Goal: Check status: Check status

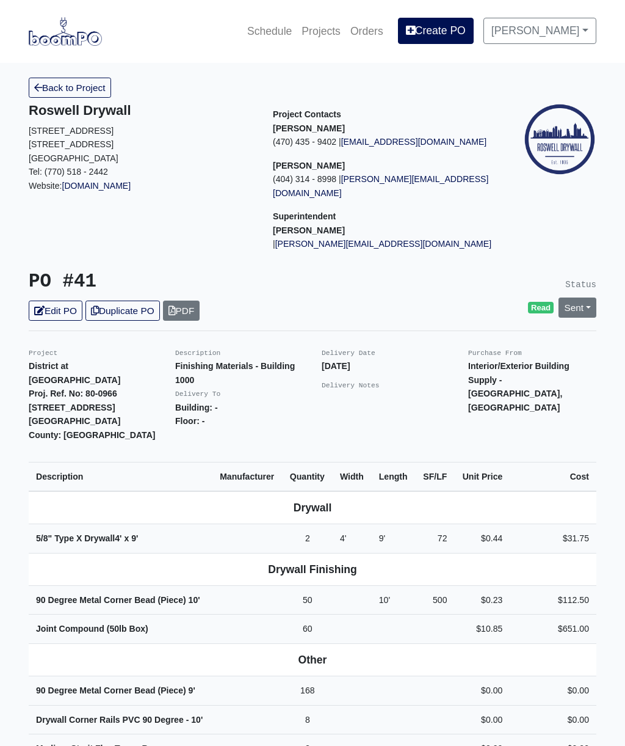
click at [583, 297] on link "Sent" at bounding box center [578, 307] width 38 height 20
click at [499, 364] on link "Complete" at bounding box center [508, 373] width 182 height 19
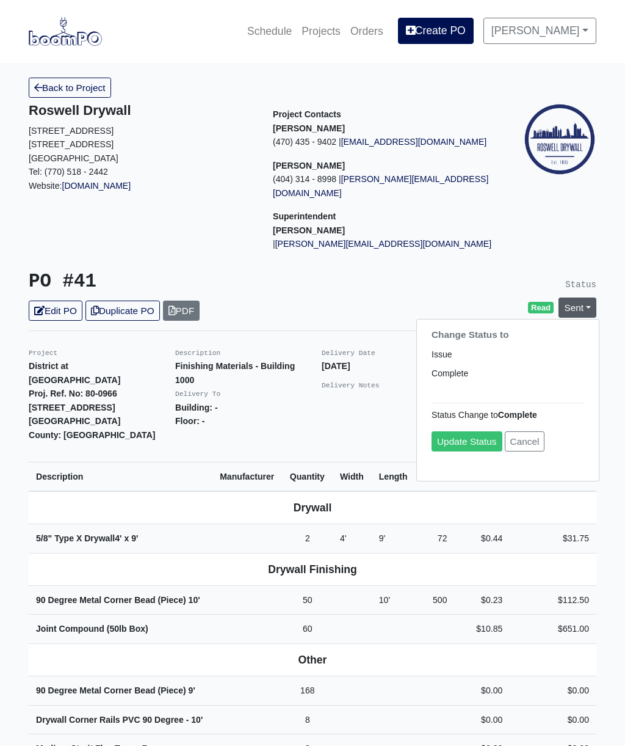
click at [468, 431] on link "Update Status" at bounding box center [467, 441] width 71 height 20
